Goal: Find specific page/section: Find specific page/section

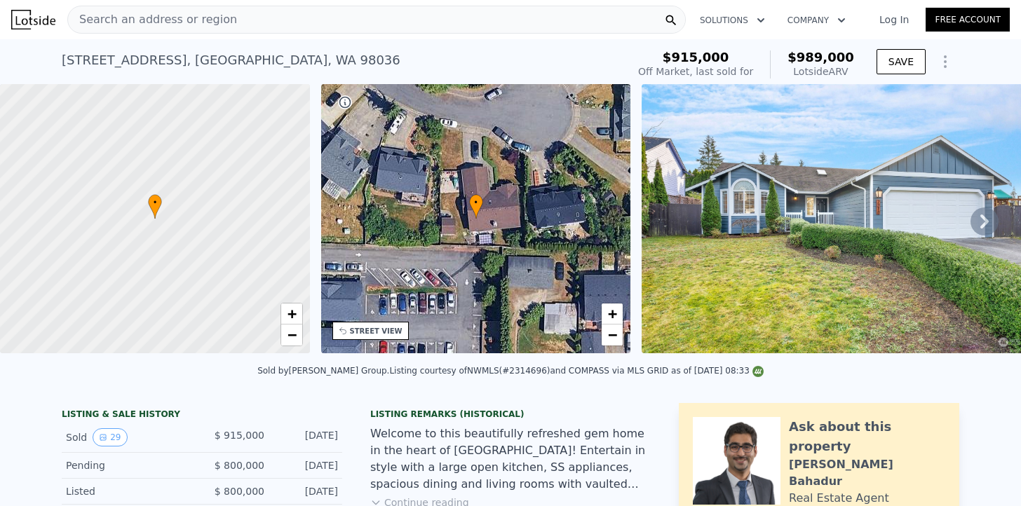
click at [330, 13] on div "Search an address or region" at bounding box center [376, 20] width 619 height 28
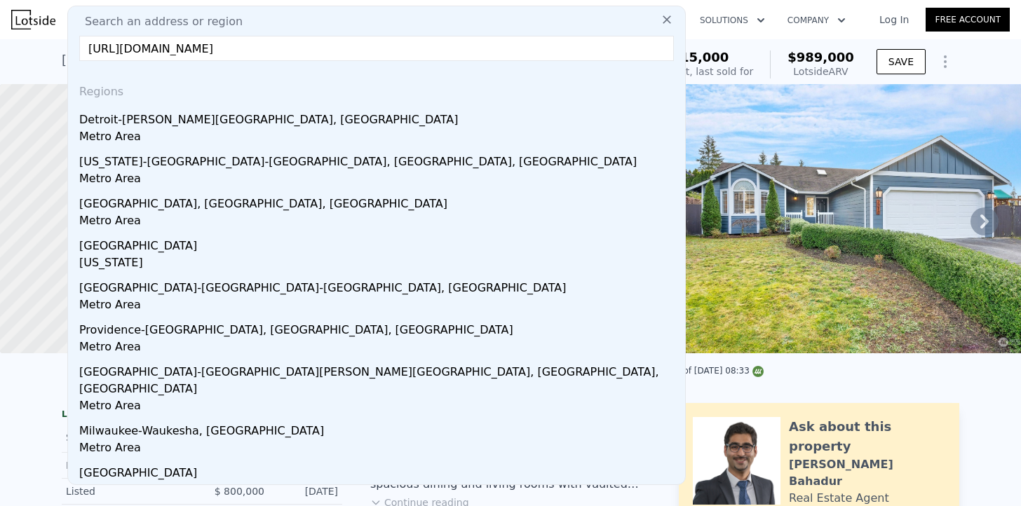
drag, startPoint x: 286, startPoint y: 46, endPoint x: 59, endPoint y: 41, distance: 227.3
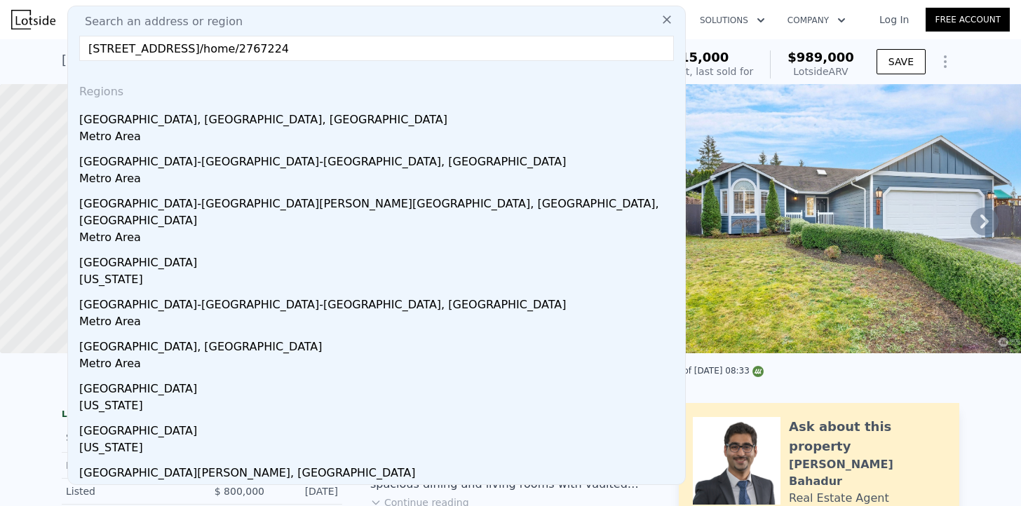
drag, startPoint x: 329, startPoint y: 55, endPoint x: 224, endPoint y: 50, distance: 104.6
click at [224, 50] on input "[STREET_ADDRESS]/home/2767224" at bounding box center [376, 48] width 595 height 25
type input "[STREET_ADDRESS]"
click at [243, 41] on input "[STREET_ADDRESS]" at bounding box center [376, 48] width 595 height 25
click at [243, 46] on input "[STREET_ADDRESS]" at bounding box center [376, 48] width 595 height 25
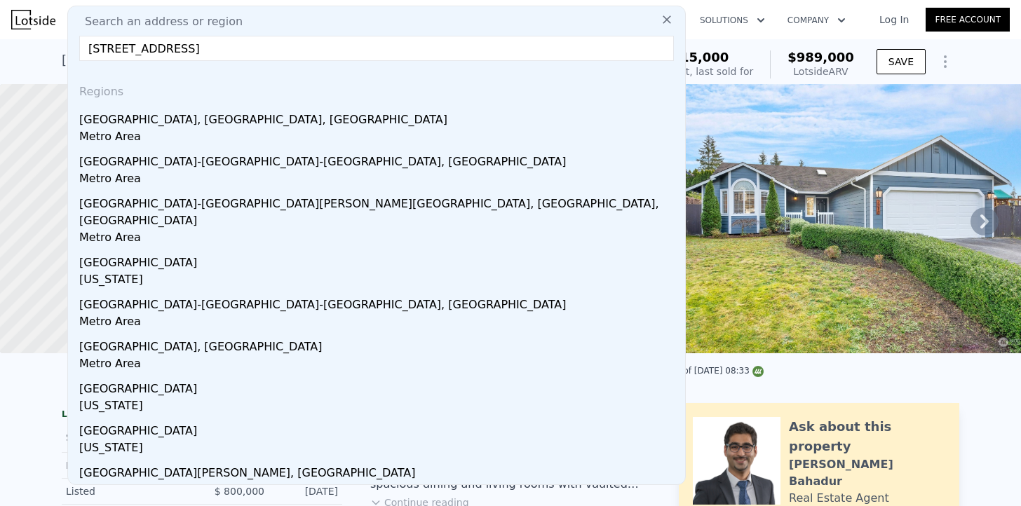
click at [243, 46] on input "[STREET_ADDRESS]" at bounding box center [376, 48] width 595 height 25
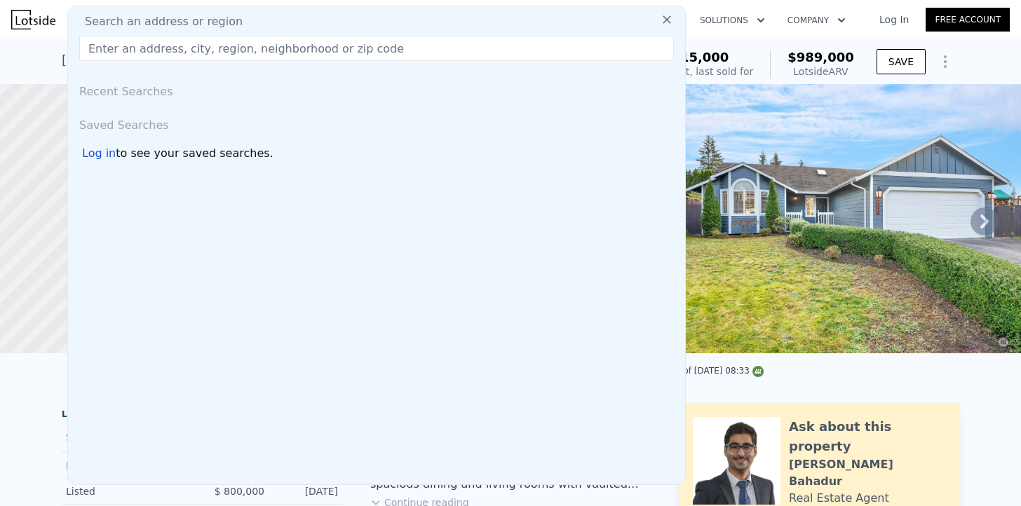
paste input "[STREET_ADDRESS]"
type input "[STREET_ADDRESS]"
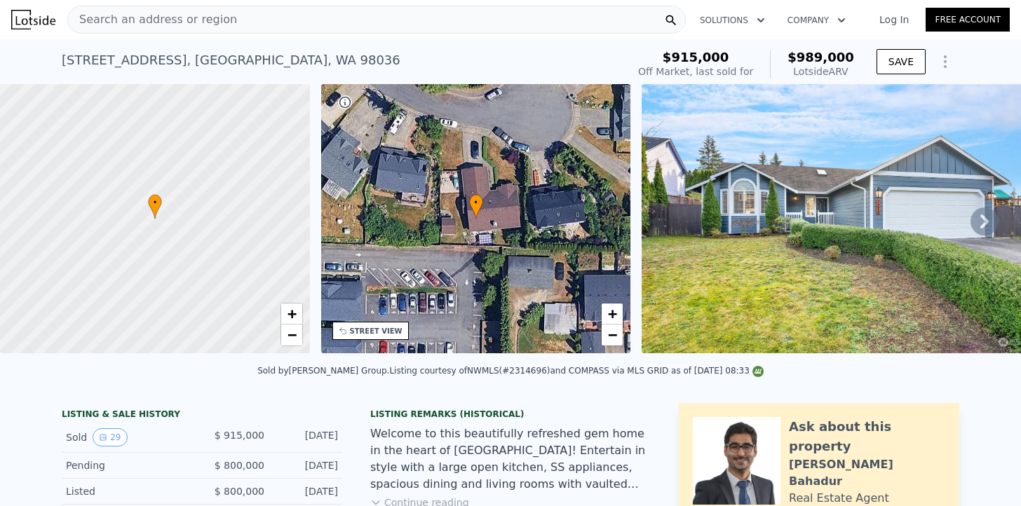
click at [978, 47] on div "[STREET_ADDRESS] Sold [DATE] for $915k (~ARV $989k ) $915,000 Off Market, last …" at bounding box center [510, 61] width 1021 height 45
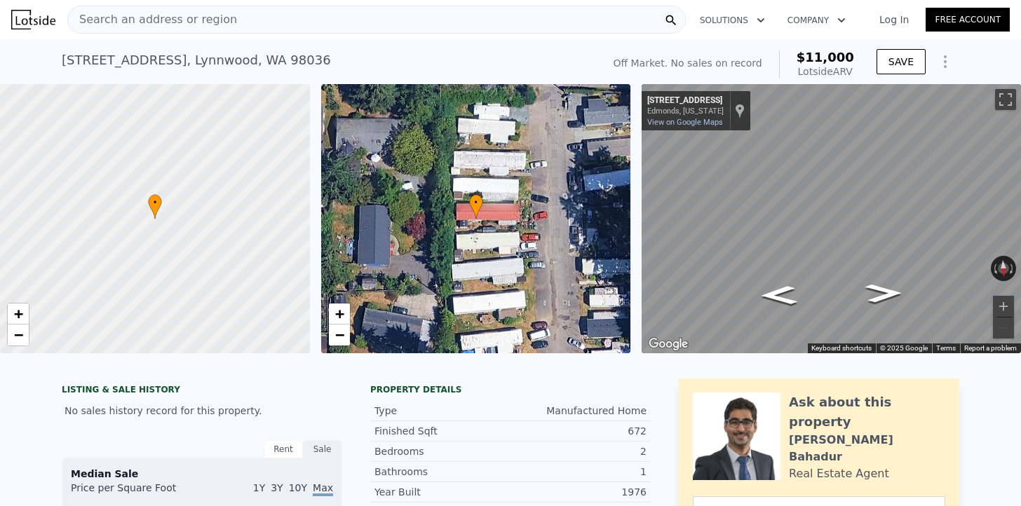
click at [259, 26] on div "Search an address or region" at bounding box center [376, 20] width 619 height 28
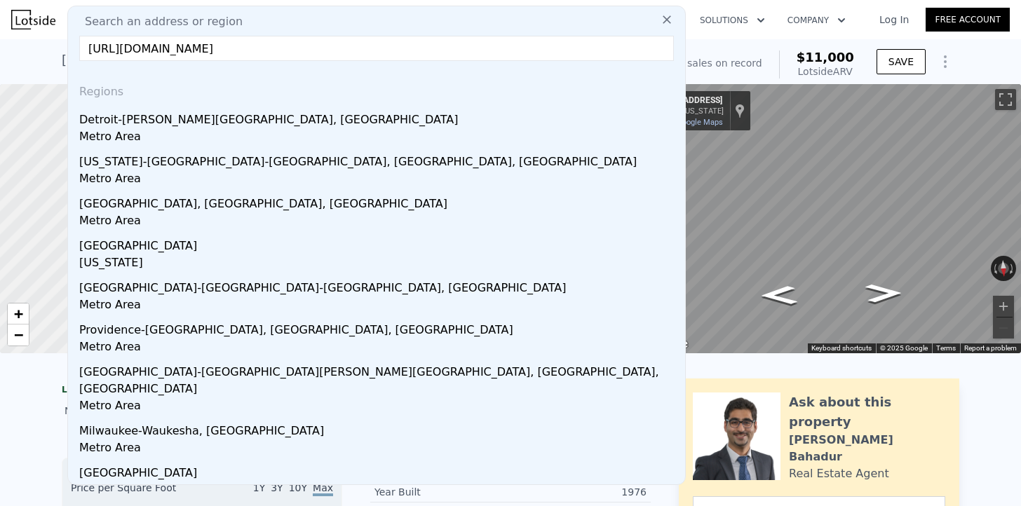
type input "https://www.redfin.com/WA/Lynnwood/1908-206th-St-SW-98036/home/2753625"
click at [667, 18] on icon at bounding box center [667, 20] width 14 height 14
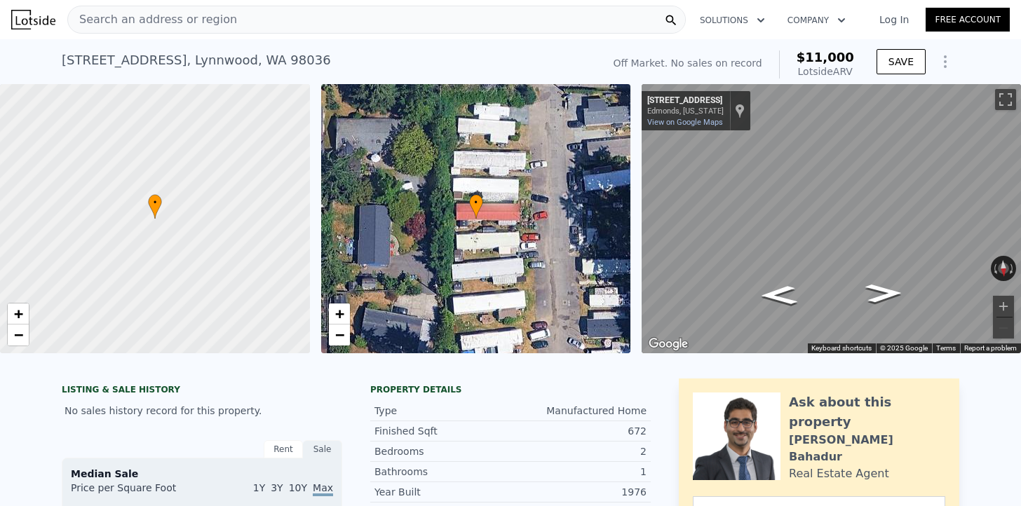
click at [513, 16] on div "Search an address or region" at bounding box center [376, 20] width 619 height 28
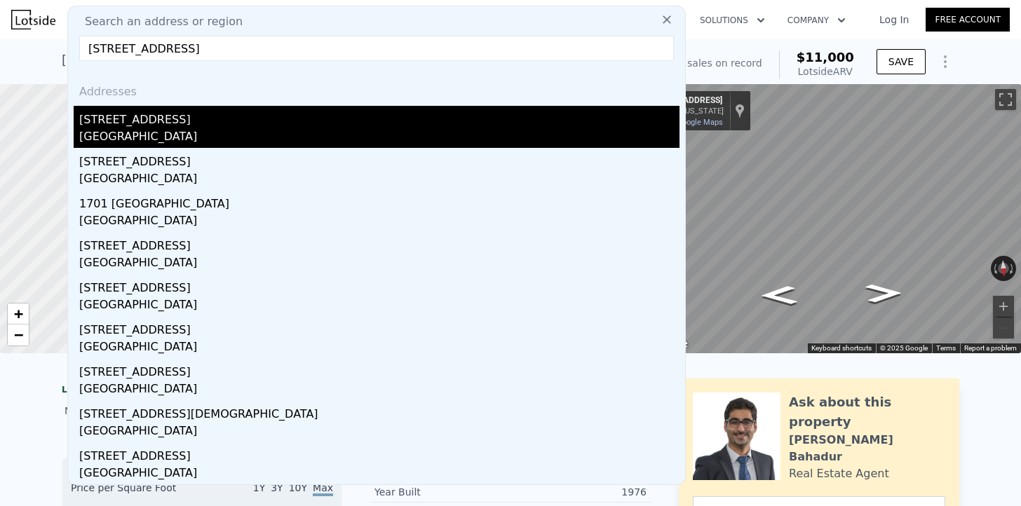
type input "1908 206th St SW, Lynnwood, WA 98036"
click at [281, 115] on div "1908 206th St SW" at bounding box center [379, 117] width 600 height 22
